Goal: Task Accomplishment & Management: Complete application form

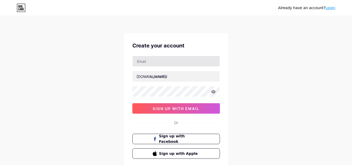
click at [168, 62] on input "text" at bounding box center [176, 61] width 87 height 10
type input "[EMAIL_ADDRESS][DOMAIN_NAME]"
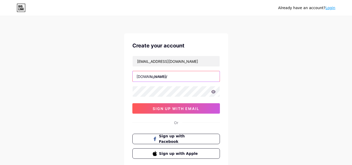
click at [159, 79] on input "text" at bounding box center [176, 76] width 87 height 10
paste input "turtlebackcase"
type input "turtlebackcase"
click at [162, 103] on div "[EMAIL_ADDRESS][DOMAIN_NAME] [DOMAIN_NAME]/ turtlebackcase 0cAFcWeA5hHkn-JgkeB6…" at bounding box center [176, 85] width 88 height 58
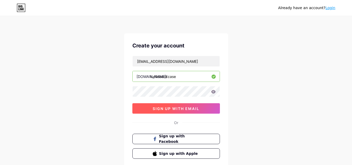
click at [162, 105] on button "sign up with email" at bounding box center [176, 108] width 88 height 10
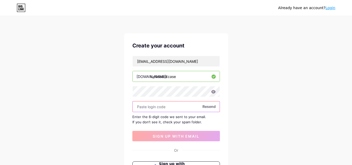
click at [161, 111] on input "text" at bounding box center [176, 106] width 87 height 10
paste input "910423"
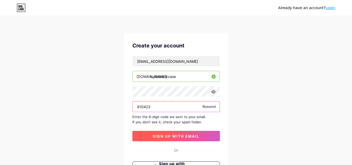
type input "910423"
click at [184, 139] on button "sign up with email" at bounding box center [176, 136] width 88 height 10
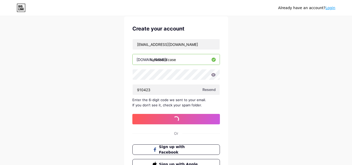
scroll to position [26, 0]
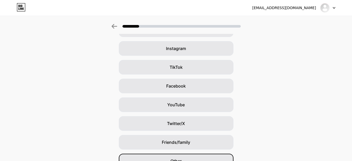
scroll to position [64, 0]
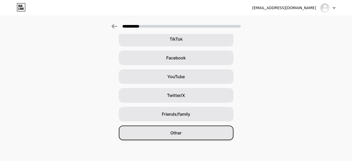
click at [173, 129] on div "Other" at bounding box center [176, 133] width 115 height 15
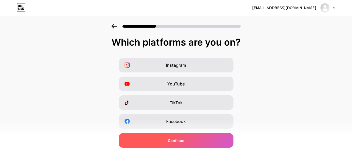
click at [180, 144] on div "Continue" at bounding box center [176, 140] width 115 height 15
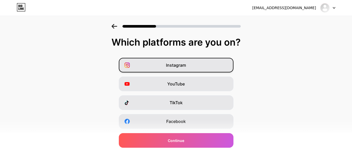
click at [195, 64] on div "Instagram" at bounding box center [176, 65] width 115 height 15
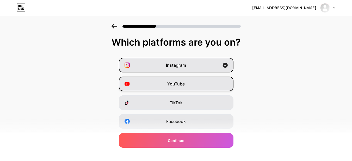
click at [180, 82] on span "YouTube" at bounding box center [175, 84] width 17 height 6
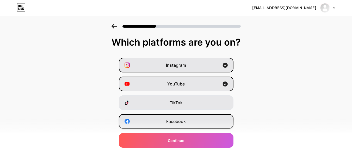
click at [179, 125] on div "Facebook" at bounding box center [176, 121] width 115 height 15
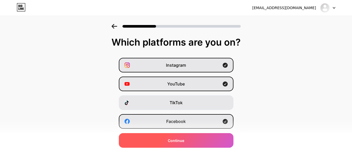
click at [186, 143] on div "Continue" at bounding box center [176, 140] width 115 height 15
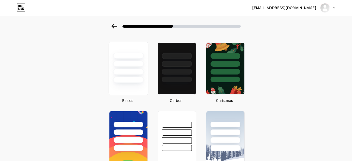
scroll to position [26, 0]
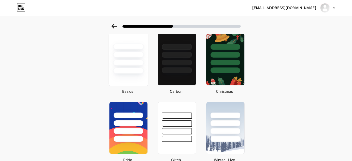
click at [131, 73] on div at bounding box center [128, 71] width 31 height 6
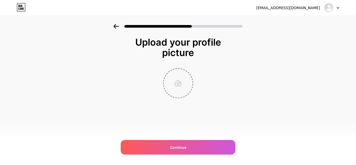
click at [170, 87] on input "file" at bounding box center [178, 83] width 29 height 29
type input "C:\fakepath\logo.png"
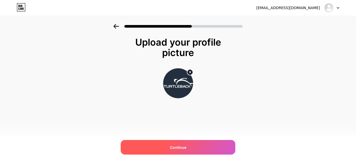
click at [186, 149] on div "Continue" at bounding box center [178, 147] width 115 height 15
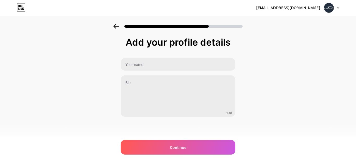
click at [171, 71] on div "0/255" at bounding box center [178, 87] width 115 height 59
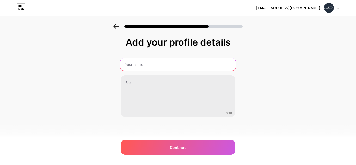
click at [170, 65] on input "text" at bounding box center [177, 64] width 115 height 13
drag, startPoint x: 161, startPoint y: 65, endPoint x: 161, endPoint y: 71, distance: 5.2
click at [161, 65] on input "text" at bounding box center [177, 64] width 115 height 13
click at [154, 66] on input "text" at bounding box center [177, 64] width 115 height 13
type input "Turtleback Case"
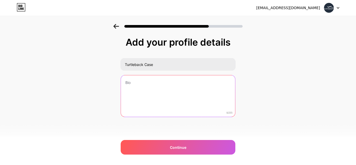
click at [152, 92] on textarea at bounding box center [178, 96] width 114 height 42
click at [156, 99] on textarea at bounding box center [177, 96] width 115 height 43
paste textarea "Turtleback Case offers rugged, durable phone holsters designed for professional…"
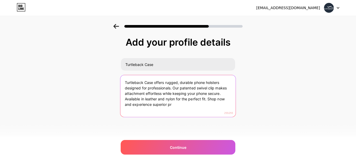
drag, startPoint x: 173, startPoint y: 105, endPoint x: 123, endPoint y: 102, distance: 50.9
click at [123, 102] on textarea "Turtleback Case offers rugged, durable phone holsters designed for professional…" at bounding box center [177, 96] width 115 height 43
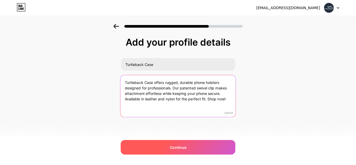
type textarea "Turtleback Case offers rugged, durable phone holsters designed for professional…"
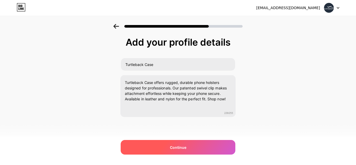
click at [182, 149] on span "Continue" at bounding box center [178, 147] width 16 height 5
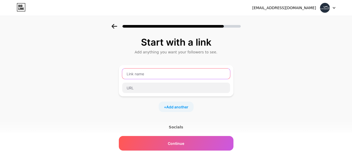
click at [144, 77] on input "text" at bounding box center [176, 74] width 108 height 10
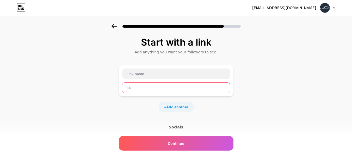
click at [154, 89] on input "text" at bounding box center [176, 88] width 108 height 10
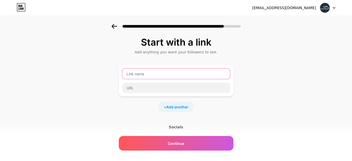
click at [145, 73] on input "text" at bounding box center [176, 74] width 108 height 10
click at [136, 70] on input "text" at bounding box center [176, 74] width 108 height 10
click at [137, 74] on input "text" at bounding box center [176, 74] width 108 height 10
click at [259, 44] on div "Start with a link Add anything you want your followers to see. + Add another So…" at bounding box center [176, 115] width 352 height 183
click at [282, 58] on div "Start with a link Add anything you want your followers to see. + Add another So…" at bounding box center [176, 115] width 352 height 183
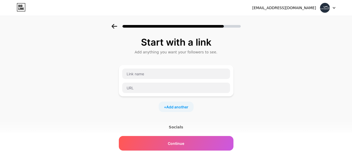
click at [307, 66] on div "Start with a link Add anything you want your followers to see. + Add another So…" at bounding box center [176, 115] width 352 height 183
click at [265, 56] on div "Start with a link Add anything you want your followers to see. + Add another So…" at bounding box center [176, 115] width 352 height 183
click at [275, 97] on div "Start with a link Add anything you want your followers to see. + Add another So…" at bounding box center [176, 115] width 352 height 183
click at [304, 99] on div "Start with a link Add anything you want your followers to see. + Add another So…" at bounding box center [176, 115] width 352 height 183
click at [179, 71] on input "text" at bounding box center [176, 74] width 108 height 10
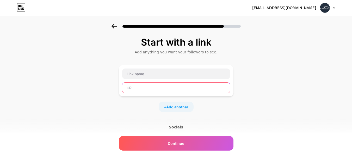
click at [136, 91] on input "text" at bounding box center [176, 88] width 108 height 10
paste input "https://www.turtlebackcase.com/"
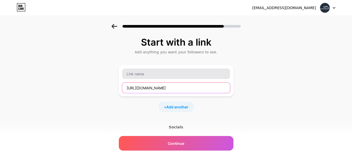
type input "https://www.turtlebackcase.com/"
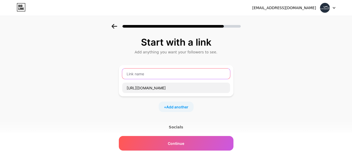
click at [143, 78] on input "text" at bounding box center [176, 74] width 108 height 10
click at [179, 82] on div "https://www.turtlebackcase.com/" at bounding box center [176, 80] width 108 height 25
click at [177, 75] on input "text" at bounding box center [176, 74] width 108 height 10
type input "w"
type input "Website"
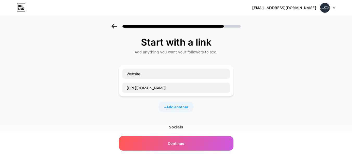
click at [180, 107] on span "Add another" at bounding box center [177, 106] width 22 height 5
click at [170, 112] on input "text" at bounding box center [176, 110] width 108 height 10
click at [149, 124] on input "text" at bounding box center [176, 124] width 108 height 10
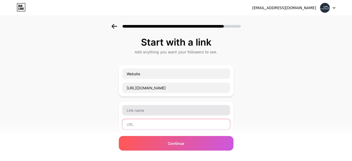
paste input "https://www.facebook.com/turtlebackcase"
type input "https://www.facebook.com/turtlebackcase"
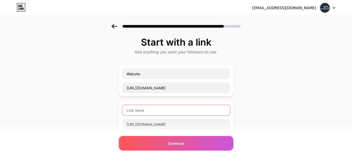
click at [147, 111] on input "text" at bounding box center [176, 110] width 108 height 10
type input "Facebook"
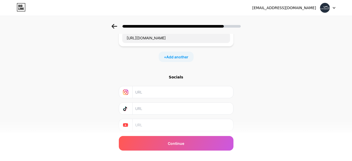
scroll to position [77, 0]
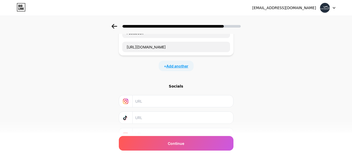
click at [180, 65] on span "Add another" at bounding box center [177, 65] width 22 height 5
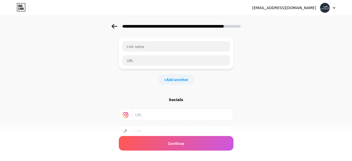
scroll to position [140, 0]
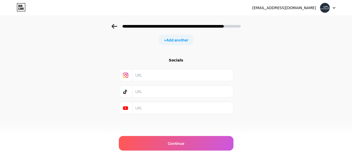
click at [145, 77] on input "text" at bounding box center [182, 75] width 95 height 12
paste input "https://instagram.com/turtlebackcase/"
type input "https://instagram.com/turtlebackcase/"
click at [142, 110] on input "text" at bounding box center [182, 108] width 95 height 12
paste input "https://www.youtube.com/user/turtlebackcase"
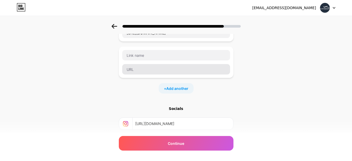
scroll to position [62, 0]
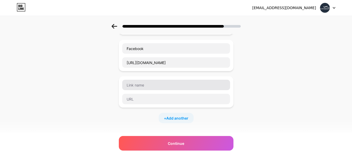
type input "https://www.youtube.com/user/turtlebackcase"
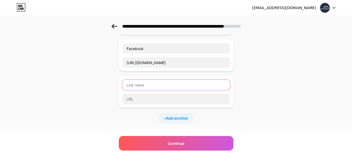
click at [141, 85] on input "text" at bounding box center [176, 85] width 108 height 10
paste input "https://www.pinterest.com/turtlebackcase/"
type input "https://www.pinterest.com/turtlebackcase/"
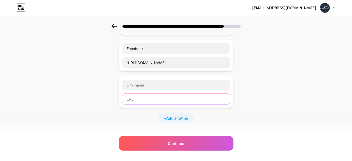
click at [147, 98] on input "text" at bounding box center [176, 99] width 108 height 10
paste input "https://www.pinterest.com/turtlebackcase/"
click at [158, 99] on input "https://www.pinterest.com/turtlebackcase/" at bounding box center [176, 99] width 108 height 10
type input "https://www.pinterest.com/turtlebackcase/"
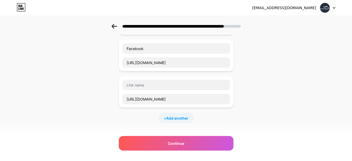
click at [151, 93] on div "https://www.pinterest.com/turtlebackcase/" at bounding box center [176, 92] width 108 height 25
click at [146, 87] on input "text" at bounding box center [176, 85] width 108 height 10
paste input "pinterest"
click at [127, 83] on input "pinterest" at bounding box center [176, 85] width 108 height 10
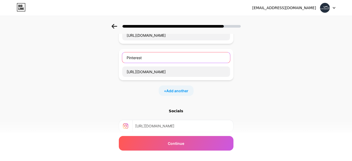
scroll to position [88, 0]
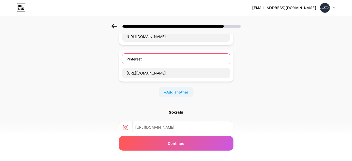
type input "Pinterest"
click at [179, 91] on span "Add another" at bounding box center [177, 91] width 22 height 5
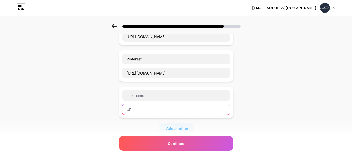
click at [150, 108] on input "text" at bounding box center [176, 109] width 108 height 10
paste input "https://www.linkedin.com/in/turtlebackcase"
click at [156, 108] on input "https://www.linkedin.com/in/turtlebackcase" at bounding box center [176, 109] width 108 height 10
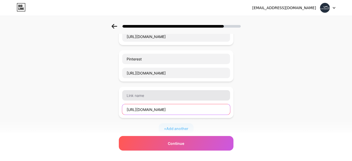
type input "https://www.linkedin.com/in/turtlebackcase"
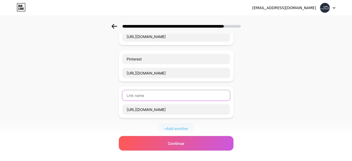
click at [136, 94] on input "text" at bounding box center [176, 95] width 108 height 10
paste input "linkedin"
click at [128, 96] on input "linkedin" at bounding box center [176, 95] width 108 height 10
type input "Linkedin"
click at [175, 90] on div "Linkedin https://www.linkedin.com/in/turtlebackcase" at bounding box center [176, 102] width 115 height 31
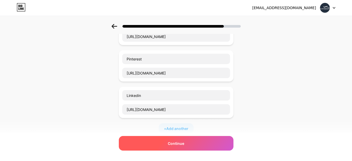
click at [189, 148] on div "Continue" at bounding box center [176, 143] width 115 height 15
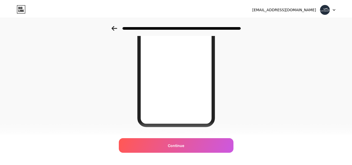
scroll to position [0, 0]
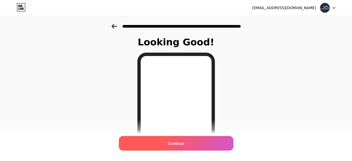
click at [188, 143] on div "Continue" at bounding box center [176, 143] width 115 height 15
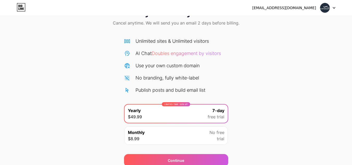
scroll to position [45, 0]
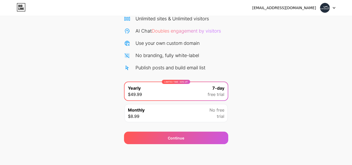
click at [242, 107] on div "Start your 7 day free trial Cancel anytime. We will send you an email 2 days be…" at bounding box center [176, 61] width 352 height 165
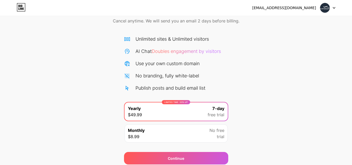
scroll to position [0, 0]
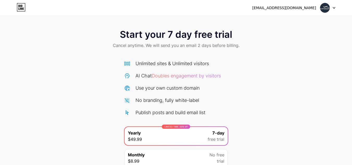
click at [325, 8] on img at bounding box center [325, 8] width 10 height 10
click at [293, 11] on div "[EMAIL_ADDRESS][DOMAIN_NAME]" at bounding box center [293, 7] width 83 height 9
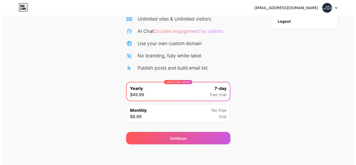
scroll to position [45, 0]
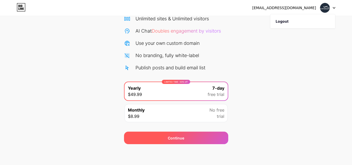
click at [200, 136] on div "Continue" at bounding box center [176, 138] width 104 height 13
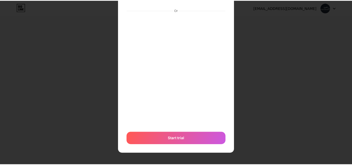
scroll to position [0, 0]
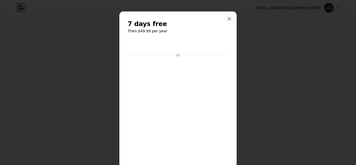
click at [228, 20] on icon at bounding box center [229, 19] width 4 height 4
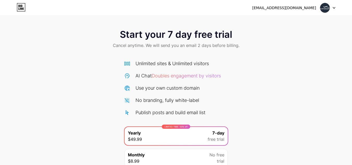
click at [20, 7] on icon at bounding box center [19, 6] width 1 height 2
click at [246, 43] on div "Start your 7 day free trial Cancel anytime. We will send you an email 2 days be…" at bounding box center [176, 39] width 352 height 31
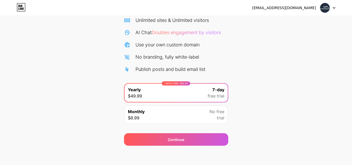
scroll to position [45, 0]
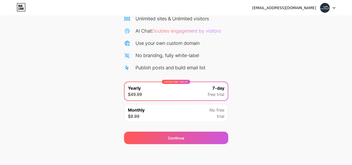
click at [246, 94] on div "Start your 7 day free trial Cancel anytime. We will send you an email 2 days be…" at bounding box center [176, 61] width 352 height 165
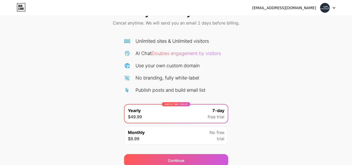
scroll to position [0, 0]
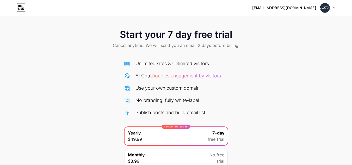
click at [334, 5] on div at bounding box center [327, 7] width 15 height 9
click at [20, 11] on link at bounding box center [21, 7] width 9 height 9
click at [196, 76] on span "Doubles engagement by visitors" at bounding box center [186, 75] width 69 height 5
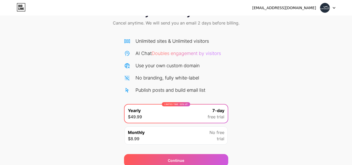
scroll to position [45, 0]
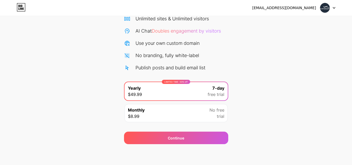
click at [327, 7] on img at bounding box center [325, 8] width 10 height 10
click at [312, 25] on li "Logout" at bounding box center [303, 21] width 65 height 14
click at [274, 21] on li "Logout" at bounding box center [303, 21] width 65 height 14
click at [283, 23] on li "Logout" at bounding box center [303, 21] width 65 height 14
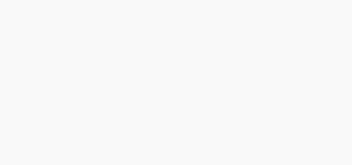
scroll to position [0, 0]
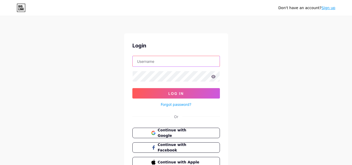
type input "[EMAIL_ADDRESS][DOMAIN_NAME]"
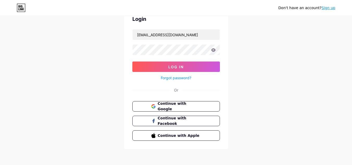
scroll to position [27, 0]
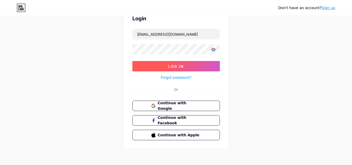
click at [177, 70] on button "Log In" at bounding box center [176, 66] width 88 height 10
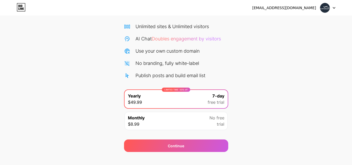
scroll to position [45, 0]
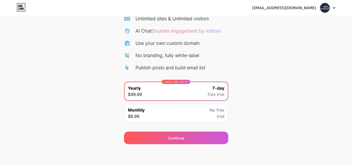
click at [214, 114] on div "No free trial" at bounding box center [217, 113] width 15 height 13
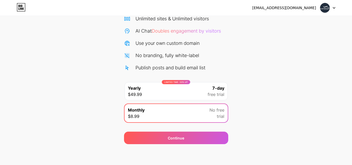
click at [189, 87] on div "LIMITED TIME : 50% off Yearly $49.99 7-day free trial" at bounding box center [176, 91] width 103 height 18
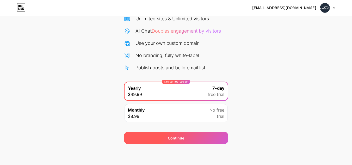
click at [205, 139] on div "Continue" at bounding box center [176, 138] width 104 height 13
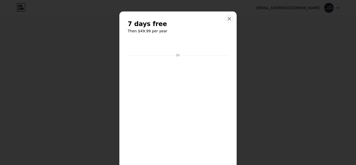
click at [229, 19] on icon at bounding box center [229, 19] width 4 height 4
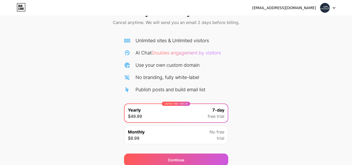
scroll to position [0, 0]
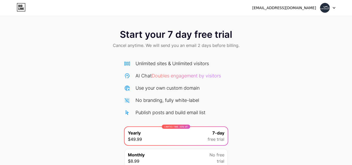
click at [318, 8] on div "[EMAIL_ADDRESS][DOMAIN_NAME]" at bounding box center [293, 7] width 83 height 9
click at [326, 8] on img at bounding box center [325, 8] width 10 height 10
drag, startPoint x: 301, startPoint y: 45, endPoint x: 298, endPoint y: 50, distance: 5.6
click at [300, 46] on div "Start your 7 day free trial Cancel anytime. We will send you an email 2 days be…" at bounding box center [176, 39] width 352 height 31
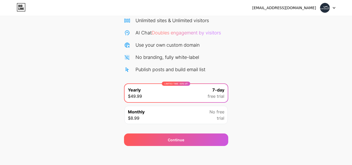
scroll to position [45, 0]
